Goal: Task Accomplishment & Management: Complete application form

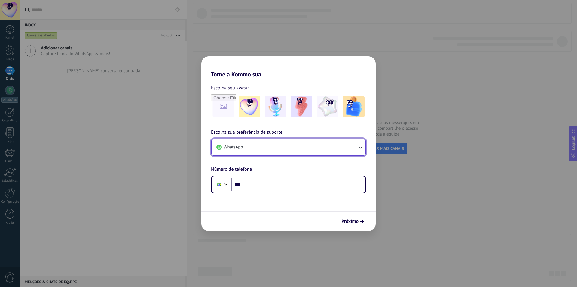
click at [244, 141] on button "WhatsApp" at bounding box center [289, 147] width 154 height 16
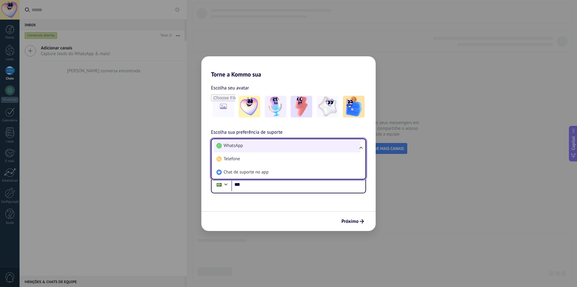
click at [244, 144] on li "WhatsApp" at bounding box center [287, 145] width 147 height 13
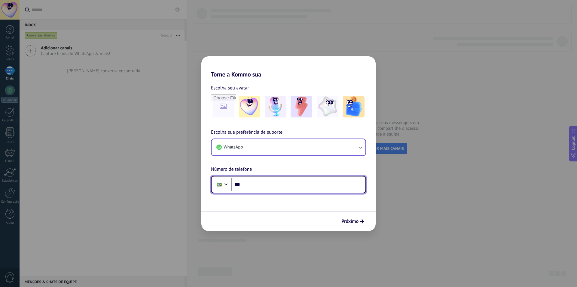
click at [246, 186] on input "***" at bounding box center [299, 184] width 134 height 14
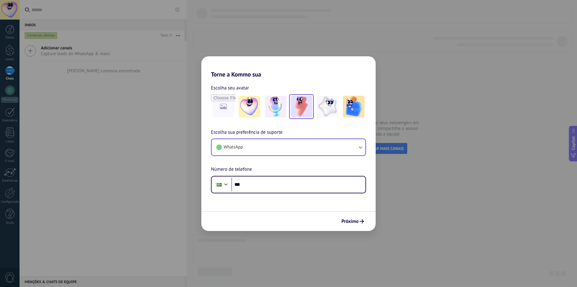
click at [304, 106] on img at bounding box center [302, 107] width 22 height 22
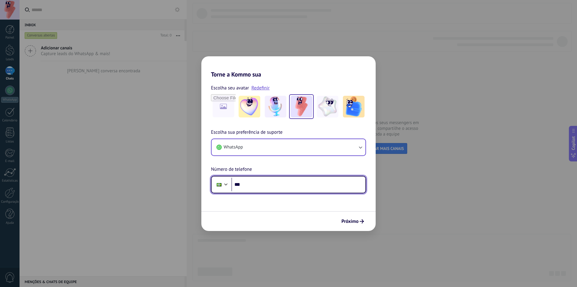
click at [267, 186] on input "***" at bounding box center [299, 184] width 134 height 14
click at [269, 188] on input "***" at bounding box center [299, 184] width 134 height 14
click at [281, 178] on input "***" at bounding box center [299, 184] width 134 height 14
click at [306, 187] on input "********" at bounding box center [299, 184] width 134 height 14
drag, startPoint x: 272, startPoint y: 184, endPoint x: 207, endPoint y: 192, distance: 65.4
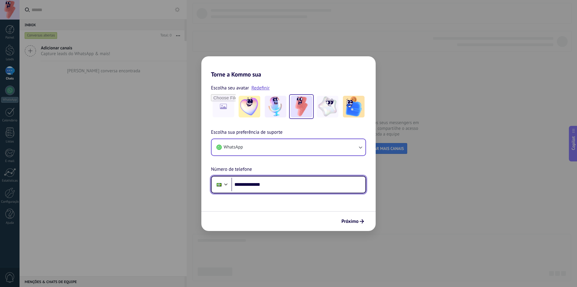
click at [207, 192] on div "**********" at bounding box center [288, 160] width 174 height 65
paste input "***"
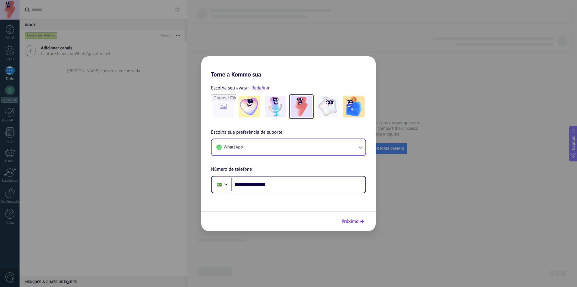
click at [355, 216] on button "Próximo" at bounding box center [353, 221] width 28 height 10
click at [355, 222] on span "Próximo" at bounding box center [350, 221] width 17 height 4
click at [224, 184] on div at bounding box center [226, 183] width 7 height 7
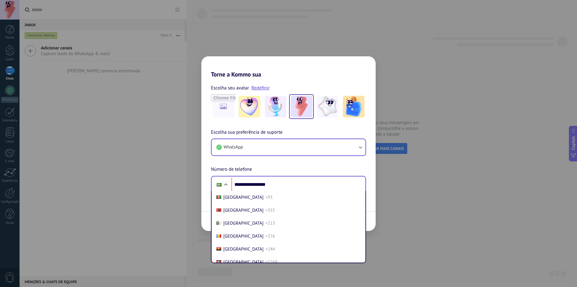
scroll to position [251, 0]
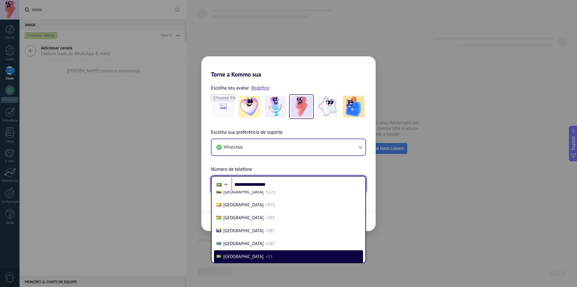
click at [224, 184] on div at bounding box center [225, 184] width 7 height 7
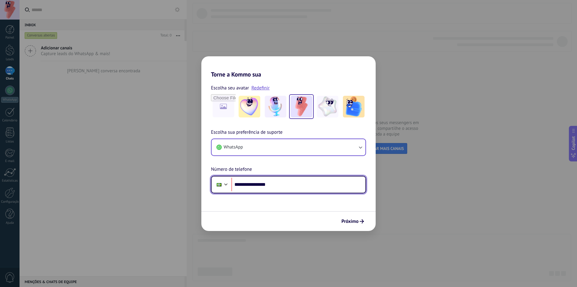
click at [307, 185] on input "**********" at bounding box center [299, 184] width 134 height 14
drag, startPoint x: 283, startPoint y: 187, endPoint x: 251, endPoint y: 188, distance: 31.9
click at [251, 188] on input "**********" at bounding box center [299, 184] width 134 height 14
click at [253, 185] on input "**********" at bounding box center [299, 184] width 134 height 14
type input "**********"
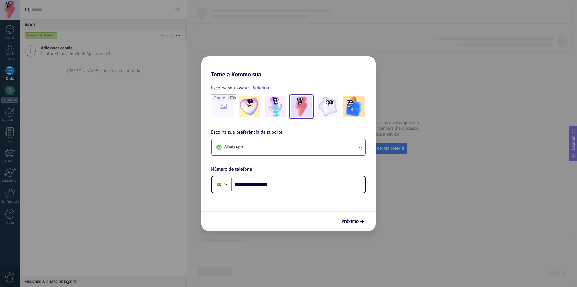
click at [358, 229] on div "Próximo" at bounding box center [288, 221] width 174 height 20
click at [356, 223] on span "Próximo" at bounding box center [350, 221] width 17 height 4
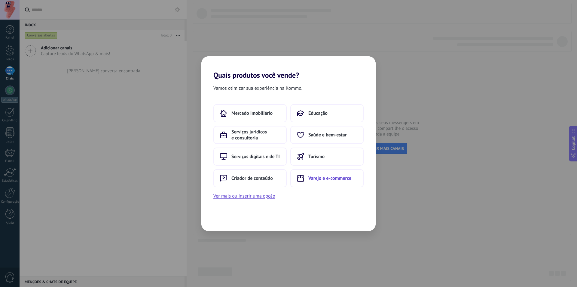
click at [316, 177] on span "Varejo e e-commerce" at bounding box center [330, 178] width 43 height 6
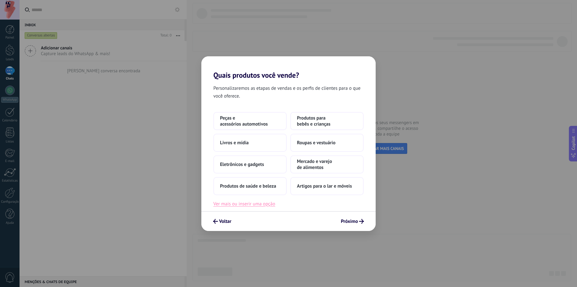
click at [235, 205] on button "Ver mais ou inserir uma opção" at bounding box center [245, 204] width 62 height 8
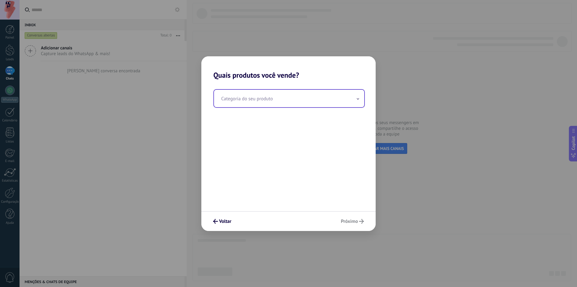
click at [255, 100] on input "text" at bounding box center [289, 98] width 150 height 17
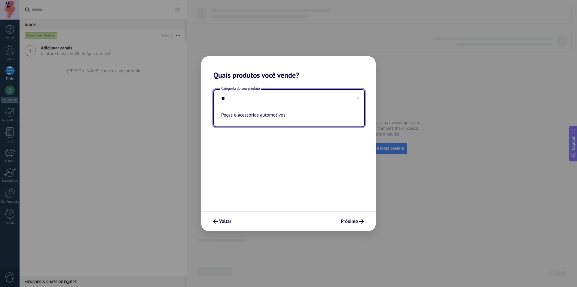
type input "*"
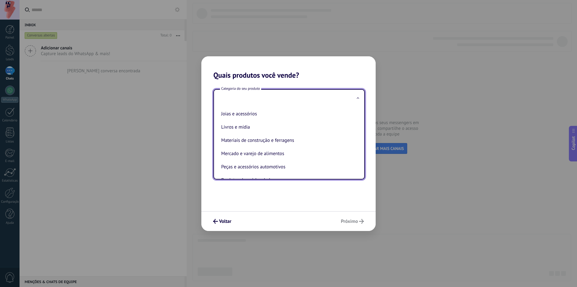
scroll to position [0, 0]
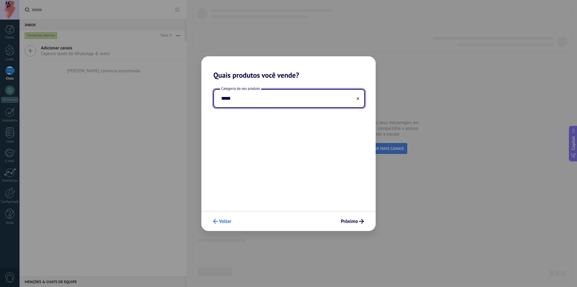
type input "*****"
click at [223, 223] on span "Voltar" at bounding box center [225, 221] width 12 height 4
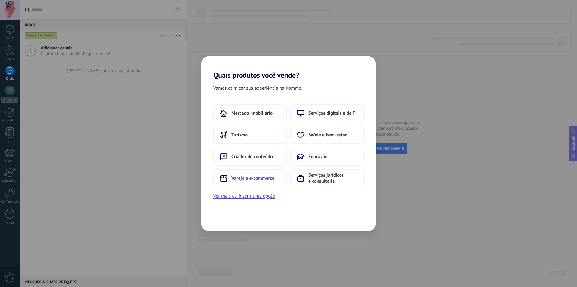
click at [249, 182] on button "Varejo e e-commerce" at bounding box center [250, 178] width 73 height 18
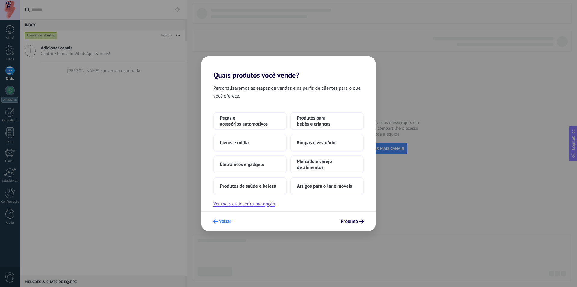
click at [220, 219] on span "Voltar" at bounding box center [225, 221] width 12 height 4
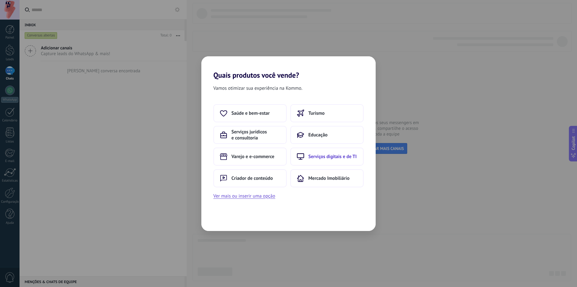
click at [309, 153] on span "Serviços digitais e de TI" at bounding box center [333, 156] width 48 height 6
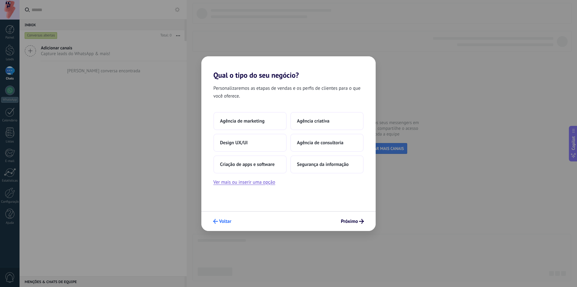
click at [232, 219] on button "Voltar" at bounding box center [223, 221] width 24 height 10
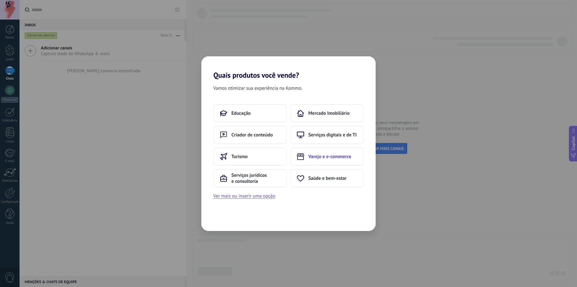
click at [329, 154] on span "Varejo e e-commerce" at bounding box center [330, 156] width 43 height 6
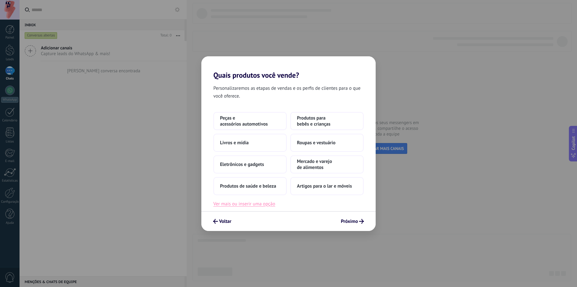
click at [239, 202] on button "Ver mais ou inserir uma opção" at bounding box center [245, 204] width 62 height 8
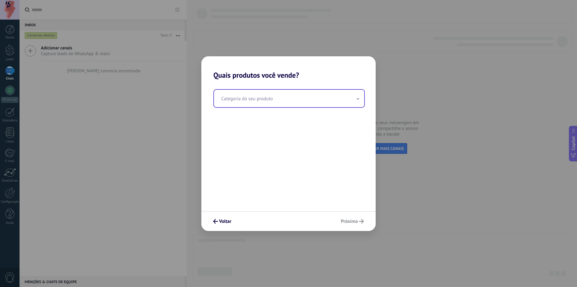
click at [259, 97] on input "text" at bounding box center [289, 98] width 150 height 17
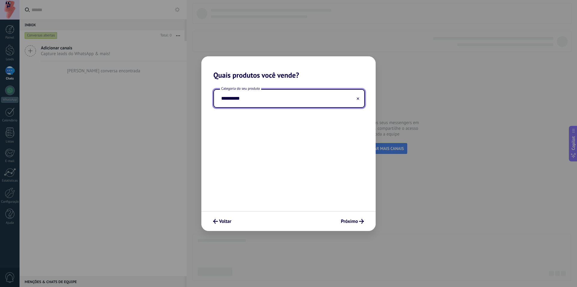
drag, startPoint x: 310, startPoint y: 100, endPoint x: 213, endPoint y: 109, distance: 97.9
click at [213, 109] on div "**********" at bounding box center [288, 144] width 174 height 131
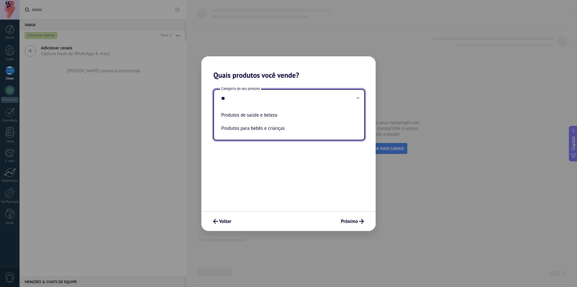
type input "*"
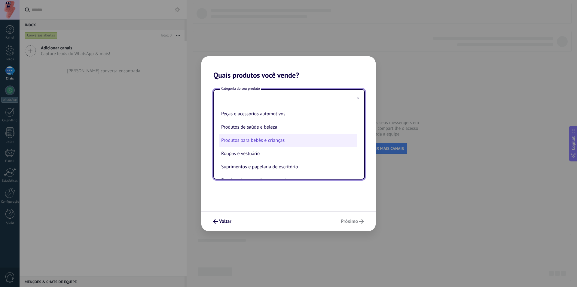
scroll to position [133, 0]
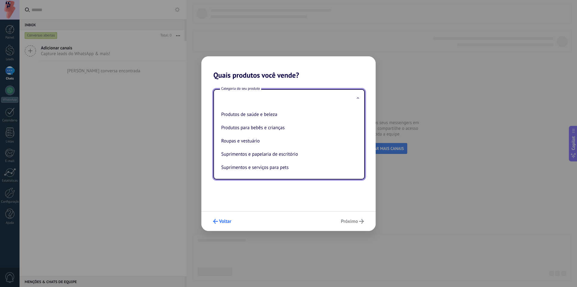
click at [223, 219] on span "Voltar" at bounding box center [225, 221] width 12 height 4
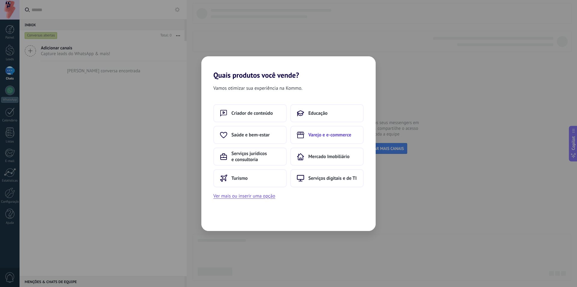
click at [343, 141] on button "Varejo e e-commerce" at bounding box center [327, 135] width 73 height 18
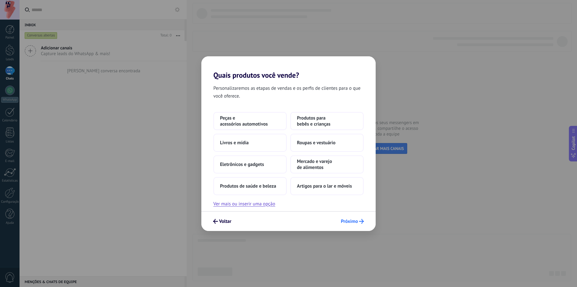
click at [343, 220] on span "Próximo" at bounding box center [349, 221] width 17 height 4
click at [241, 125] on span "Peças e acessórios automotivos" at bounding box center [250, 121] width 60 height 12
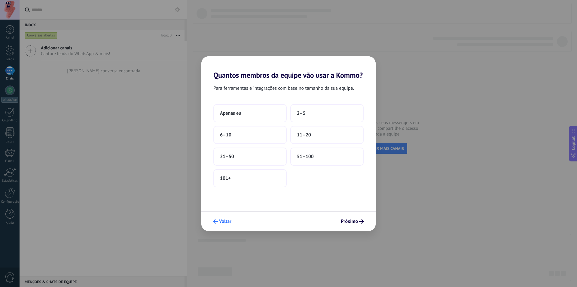
click at [221, 221] on span "Voltar" at bounding box center [225, 221] width 12 height 4
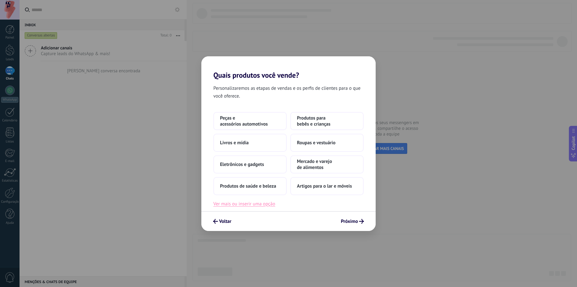
click at [234, 204] on button "Ver mais ou inserir uma opção" at bounding box center [245, 204] width 62 height 8
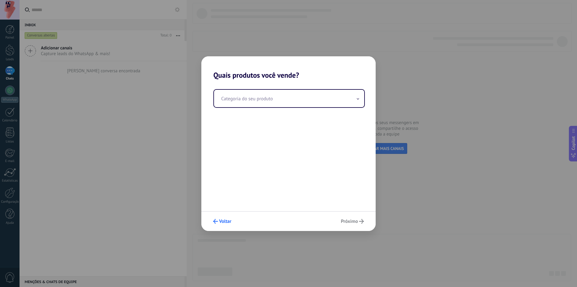
click at [221, 222] on span "Voltar" at bounding box center [225, 221] width 12 height 4
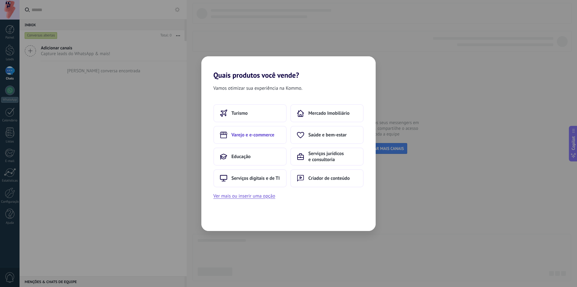
click at [263, 138] on button "Varejo e e-commerce" at bounding box center [250, 135] width 73 height 18
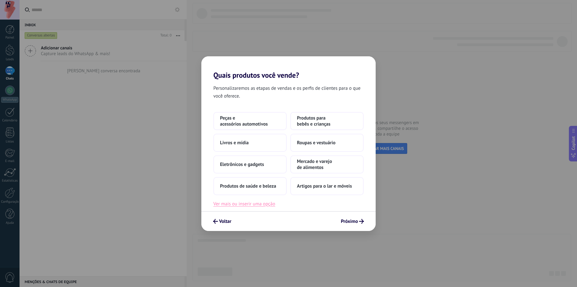
click at [247, 205] on button "Ver mais ou inserir uma opção" at bounding box center [245, 204] width 62 height 8
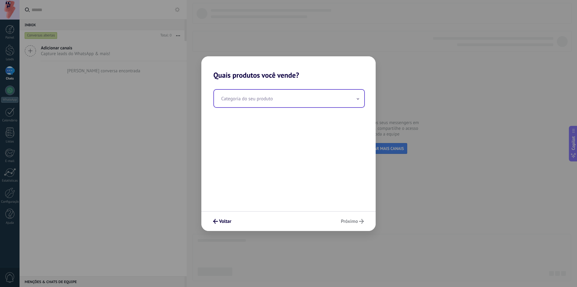
click at [264, 95] on input "text" at bounding box center [289, 98] width 150 height 17
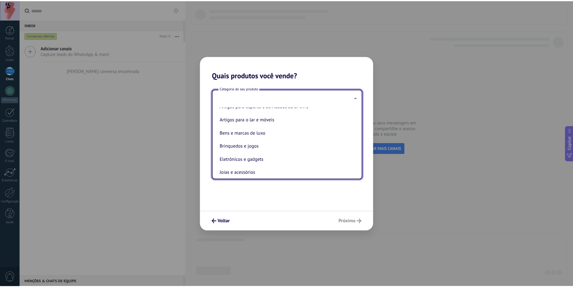
scroll to position [0, 0]
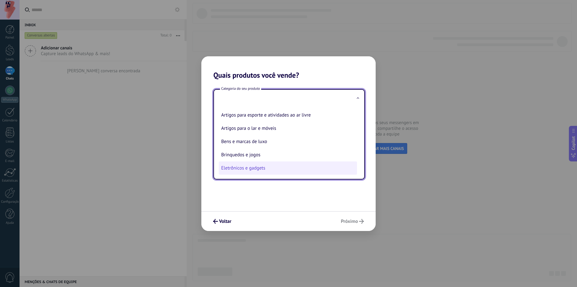
click at [279, 166] on li "Eletrônicos e gadgets" at bounding box center [288, 167] width 138 height 13
type input "**********"
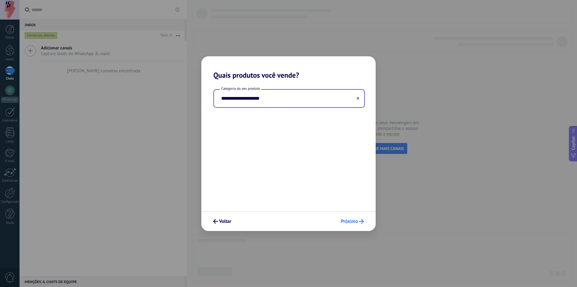
click at [353, 223] on span "Próximo" at bounding box center [349, 221] width 17 height 4
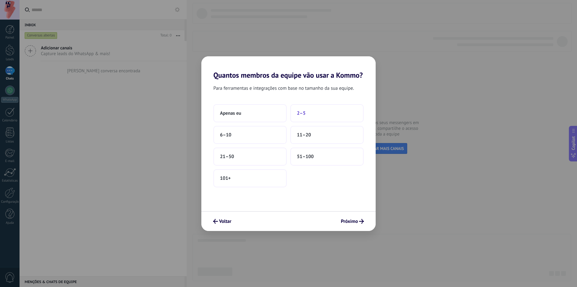
click at [302, 110] on span "2–5" at bounding box center [301, 113] width 9 height 6
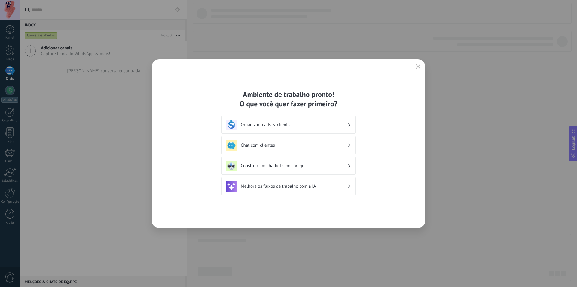
click at [273, 172] on div "Construir um chatbot sem código" at bounding box center [289, 165] width 134 height 18
click at [367, 156] on div "Ambiente de trabalho pronto! O que você quer fazer primeiro? Organizar leads & …" at bounding box center [289, 143] width 274 height 168
click at [353, 165] on div "Construir um chatbot sem código" at bounding box center [289, 165] width 134 height 18
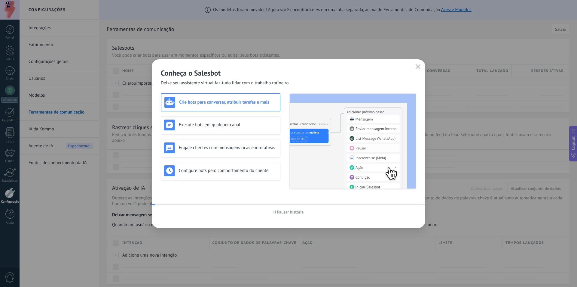
click at [349, 166] on img at bounding box center [353, 141] width 126 height 95
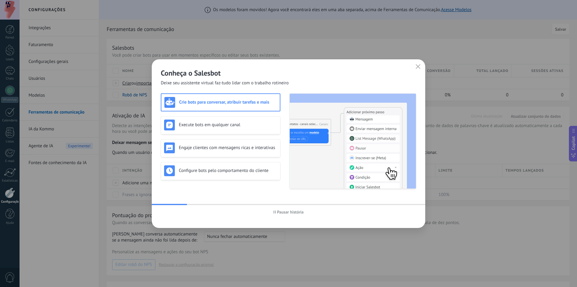
click at [242, 196] on div "Conheça o Salesbot Deixe seu assistente virtual faz-tudo lidar com o trabalho r…" at bounding box center [289, 143] width 274 height 168
click at [204, 192] on div "Crie bots para conversar, atribuir tarefas e mais Execute bots em qualquer cana…" at bounding box center [289, 144] width 256 height 102
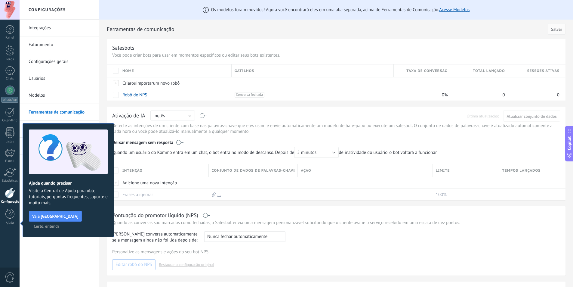
click at [59, 224] on span "Certo, entendi" at bounding box center [46, 226] width 25 height 4
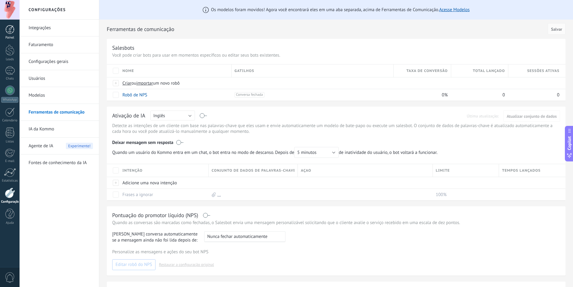
click at [14, 28] on div at bounding box center [9, 29] width 9 height 9
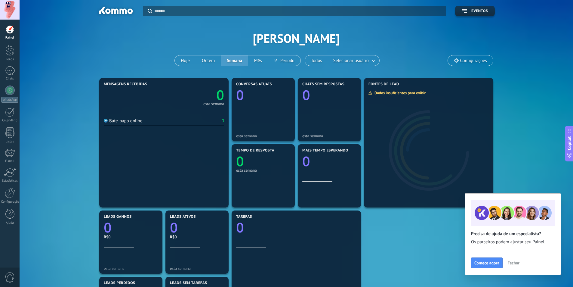
click at [512, 266] on button "Fechar" at bounding box center [513, 262] width 17 height 9
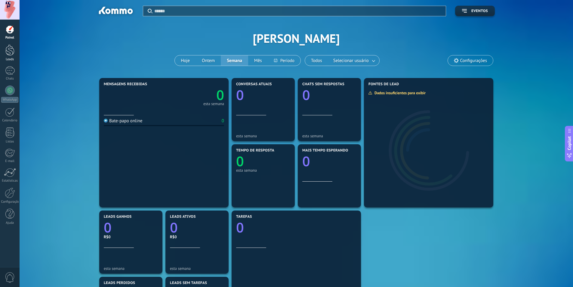
click at [11, 48] on div at bounding box center [9, 50] width 9 height 11
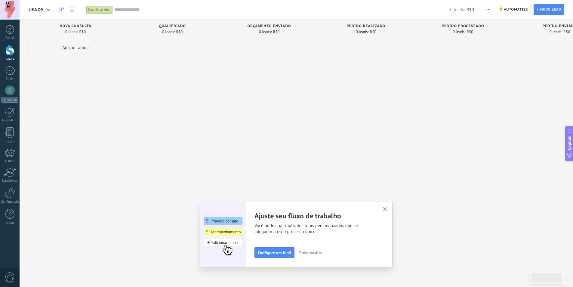
click at [387, 208] on icon "button" at bounding box center [385, 209] width 5 height 5
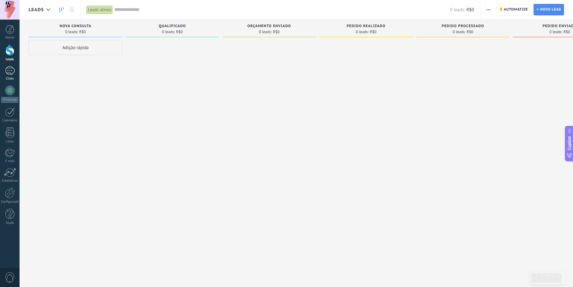
click at [12, 72] on div at bounding box center [10, 70] width 10 height 9
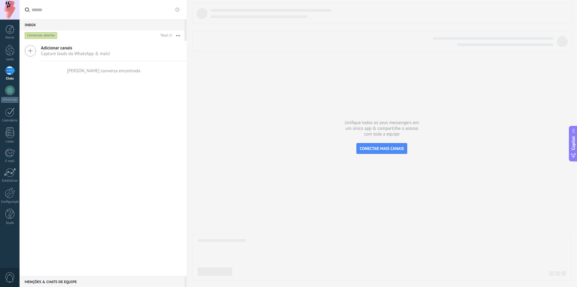
click at [64, 54] on span "Capture leads do WhatsApp & mais!" at bounding box center [75, 54] width 69 height 6
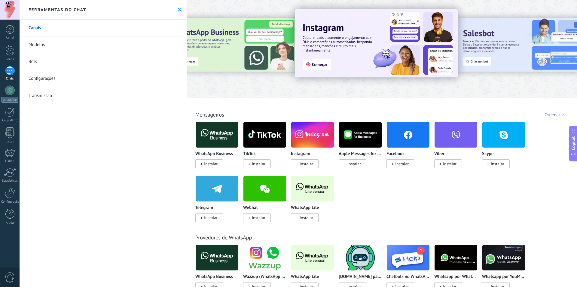
click at [70, 44] on link "Modelos" at bounding box center [103, 44] width 167 height 17
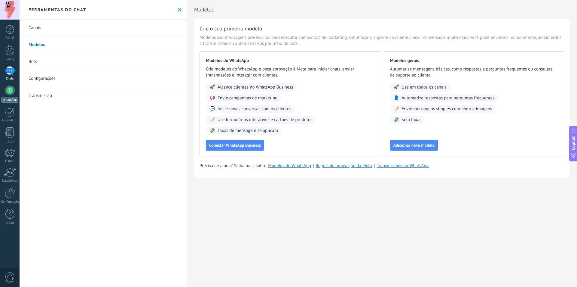
click at [5, 92] on link "WhatsApp" at bounding box center [10, 93] width 20 height 17
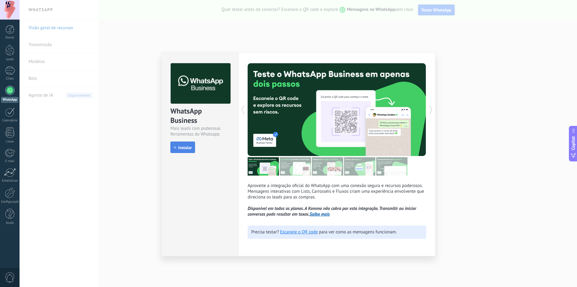
click at [181, 149] on span "Instalar" at bounding box center [185, 147] width 14 height 4
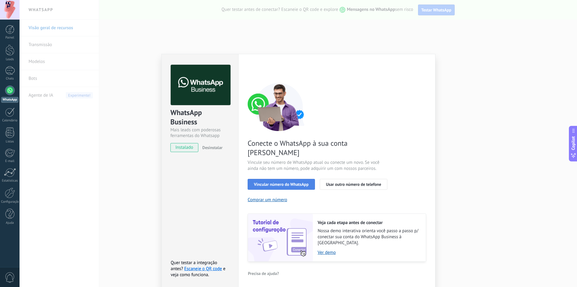
click at [294, 179] on button "Vincular número do WhatsApp" at bounding box center [281, 184] width 67 height 11
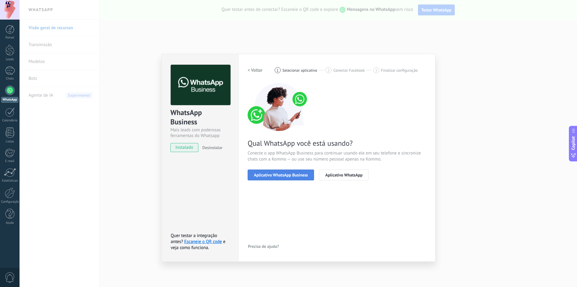
click at [293, 176] on span "Aplicativo WhatsApp Business" at bounding box center [281, 175] width 54 height 4
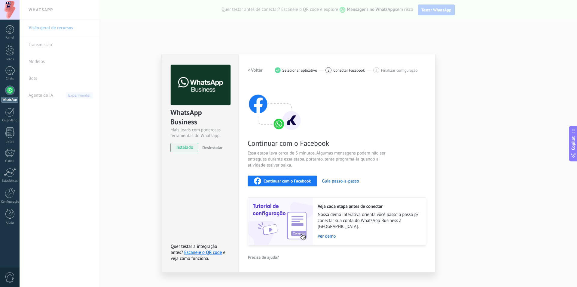
click at [295, 185] on button "Continuar com o Facebook" at bounding box center [282, 180] width 69 height 11
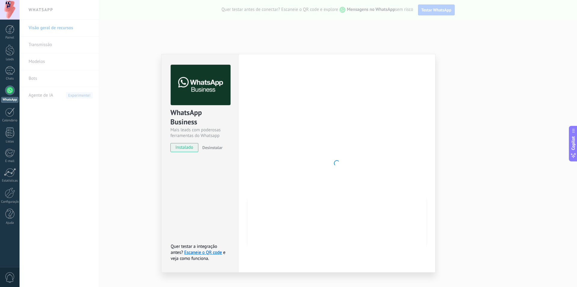
click at [470, 118] on div "WhatsApp Business Mais leads com poderosas ferramentas do Whatsapp instalado De…" at bounding box center [299, 143] width 558 height 287
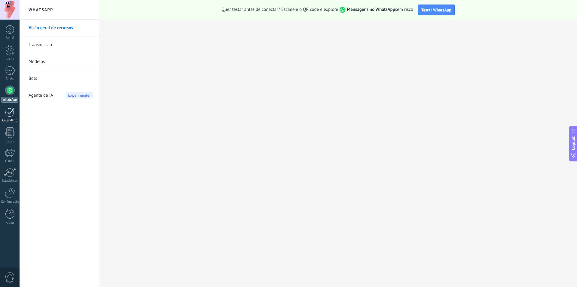
click at [10, 113] on div at bounding box center [10, 111] width 10 height 9
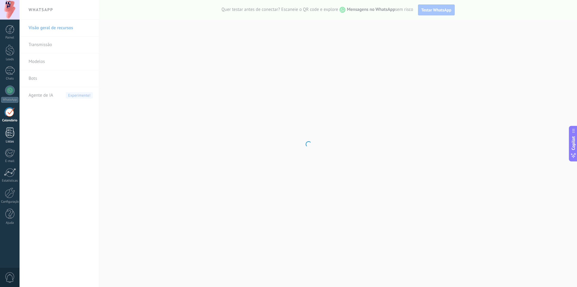
click at [10, 134] on div at bounding box center [9, 132] width 9 height 11
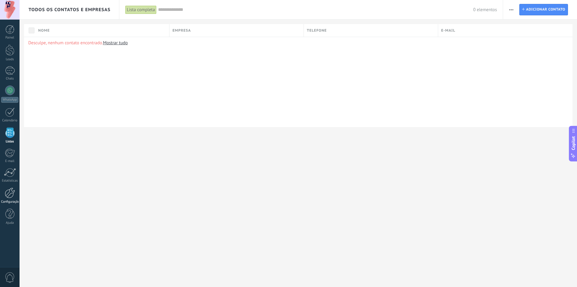
click at [11, 195] on div at bounding box center [10, 192] width 10 height 11
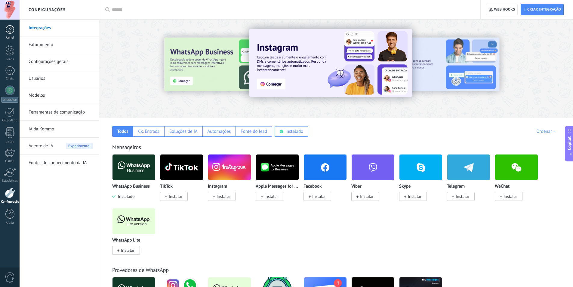
click at [3, 34] on link "Painel" at bounding box center [10, 32] width 20 height 15
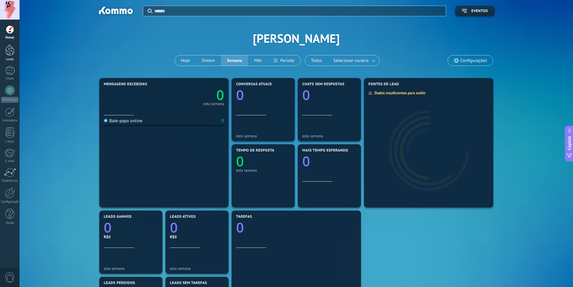
click at [8, 50] on div at bounding box center [9, 50] width 9 height 11
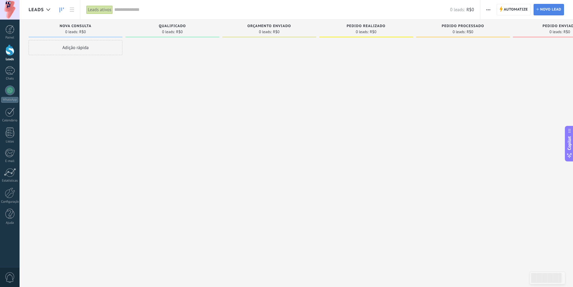
click at [539, 10] on link "Lead Novo lead" at bounding box center [549, 9] width 30 height 11
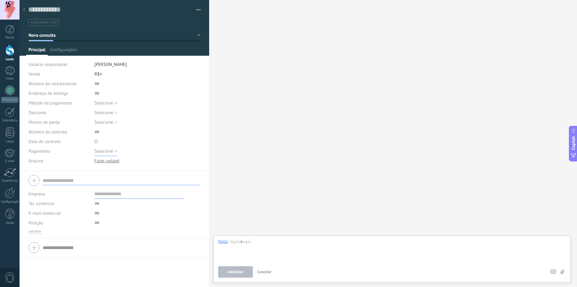
click at [101, 152] on span "Selecione" at bounding box center [103, 151] width 19 height 6
click at [103, 151] on span "Selecione" at bounding box center [141, 151] width 107 height 6
click at [103, 120] on span "Selecione" at bounding box center [103, 122] width 19 height 6
click at [104, 121] on span "Selecione" at bounding box center [141, 122] width 107 height 6
click at [110, 110] on span "Selecione" at bounding box center [103, 113] width 19 height 6
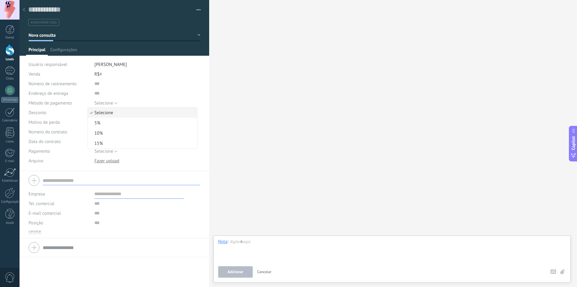
click at [110, 110] on span "Selecione" at bounding box center [141, 113] width 107 height 6
click at [111, 104] on span "Selecione" at bounding box center [103, 103] width 19 height 6
click at [112, 104] on span "Selecione" at bounding box center [141, 103] width 107 height 6
